Goal: Communication & Community: Connect with others

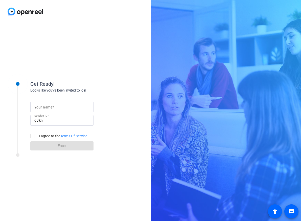
click at [50, 106] on mat-label "Your name" at bounding box center [43, 107] width 18 height 4
click at [50, 106] on input "Your name" at bounding box center [61, 107] width 55 height 6
type input "[PERSON_NAME]"
click at [34, 135] on input "I agree to the Terms Of Service" at bounding box center [33, 136] width 10 height 10
checkbox input "true"
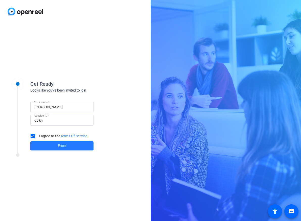
click at [49, 147] on span at bounding box center [61, 146] width 63 height 12
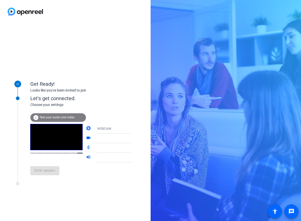
click at [134, 131] on icon at bounding box center [137, 129] width 6 height 6
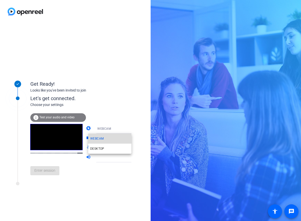
click at [103, 137] on span "WEBCAM" at bounding box center [96, 139] width 13 height 6
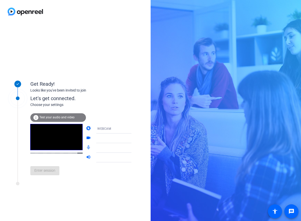
click at [134, 138] on icon at bounding box center [137, 138] width 6 height 6
click at [125, 124] on div "WEBCAM" at bounding box center [117, 129] width 40 height 10
click at [126, 76] on div at bounding box center [150, 110] width 301 height 221
click at [45, 175] on div "Enter session" at bounding box center [86, 170] width 112 height 17
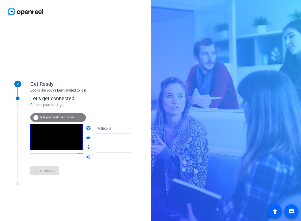
click at [71, 210] on div "Get Ready! Looks like you've been invited to join Let's get connected. Choose y…" at bounding box center [75, 122] width 151 height 198
click at [38, 116] on mat-icon "info" at bounding box center [36, 118] width 6 height 6
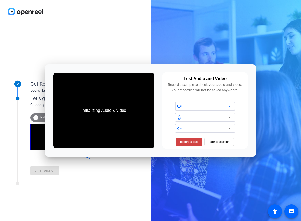
click at [232, 108] on icon at bounding box center [230, 106] width 6 height 6
drag, startPoint x: 179, startPoint y: 107, endPoint x: 189, endPoint y: 118, distance: 14.5
click at [179, 107] on icon at bounding box center [179, 106] width 5 height 5
click at [224, 144] on span "Back to session" at bounding box center [219, 142] width 21 height 10
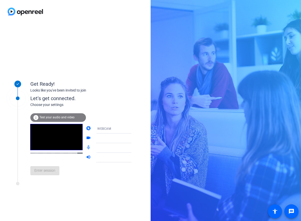
click at [87, 201] on div "Get Ready! Looks like you've been invited to join Let's get connected. Choose y…" at bounding box center [75, 122] width 151 height 198
click at [78, 200] on div "Get Ready! Looks like you've been invited to join Let's get connected. Choose y…" at bounding box center [75, 122] width 151 height 198
click at [38, 173] on span "Enter session" at bounding box center [44, 170] width 21 height 5
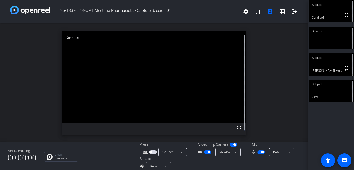
click at [258, 153] on span "button" at bounding box center [262, 153] width 8 height 4
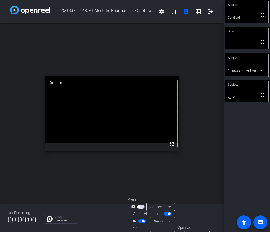
click at [240, 141] on div "Subject fullscreen Candice1 mic_off_outline Director fullscreen Subject fullscr…" at bounding box center [247, 116] width 46 height 232
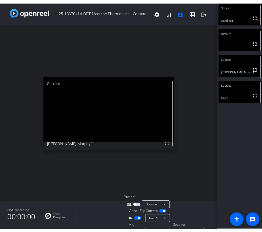
scroll to position [13, 0]
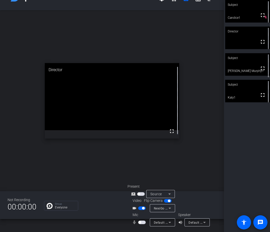
click at [207, 170] on div "open_in_new Director fullscreen" at bounding box center [112, 100] width 224 height 181
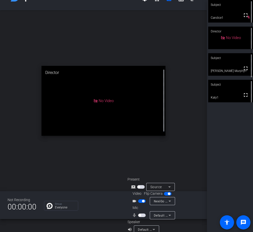
click at [233, 175] on div "Subject fullscreen Candice1 mic_off_outline Director No Video Subject fullscree…" at bounding box center [230, 116] width 46 height 232
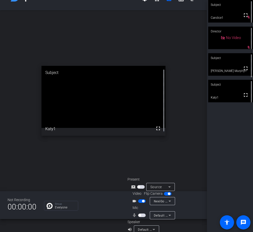
click at [143, 215] on span "button" at bounding box center [142, 215] width 8 height 4
click at [223, 175] on div "Subject fullscreen Candice1 Director fullscreen Subject fullscreen [PERSON_NAME…" at bounding box center [230, 116] width 46 height 232
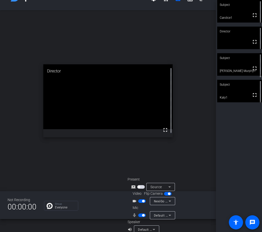
click at [239, 65] on video at bounding box center [239, 64] width 45 height 23
click at [141, 214] on span "button" at bounding box center [142, 215] width 8 height 4
click at [141, 216] on span "button" at bounding box center [142, 215] width 8 height 4
click at [142, 202] on span "button" at bounding box center [143, 201] width 3 height 3
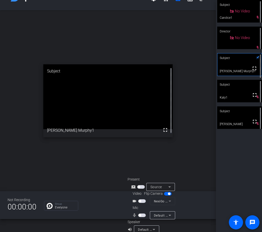
click at [228, 159] on div "Subject No Video Candice1 mic_off_outline Director No Video mic_off_outline Sub…" at bounding box center [239, 116] width 46 height 232
